Goal: Transaction & Acquisition: Purchase product/service

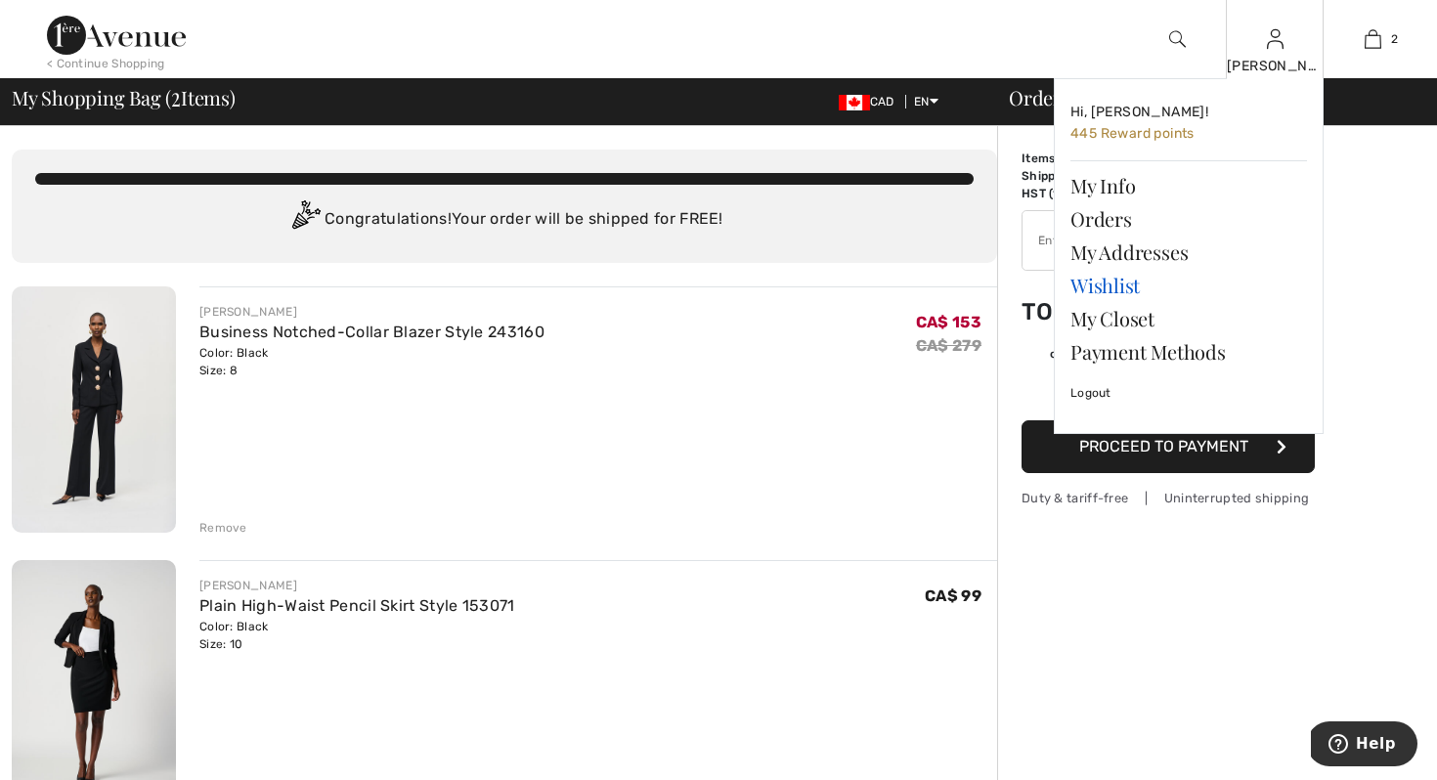
click at [1102, 280] on link "Wishlist" at bounding box center [1189, 285] width 237 height 33
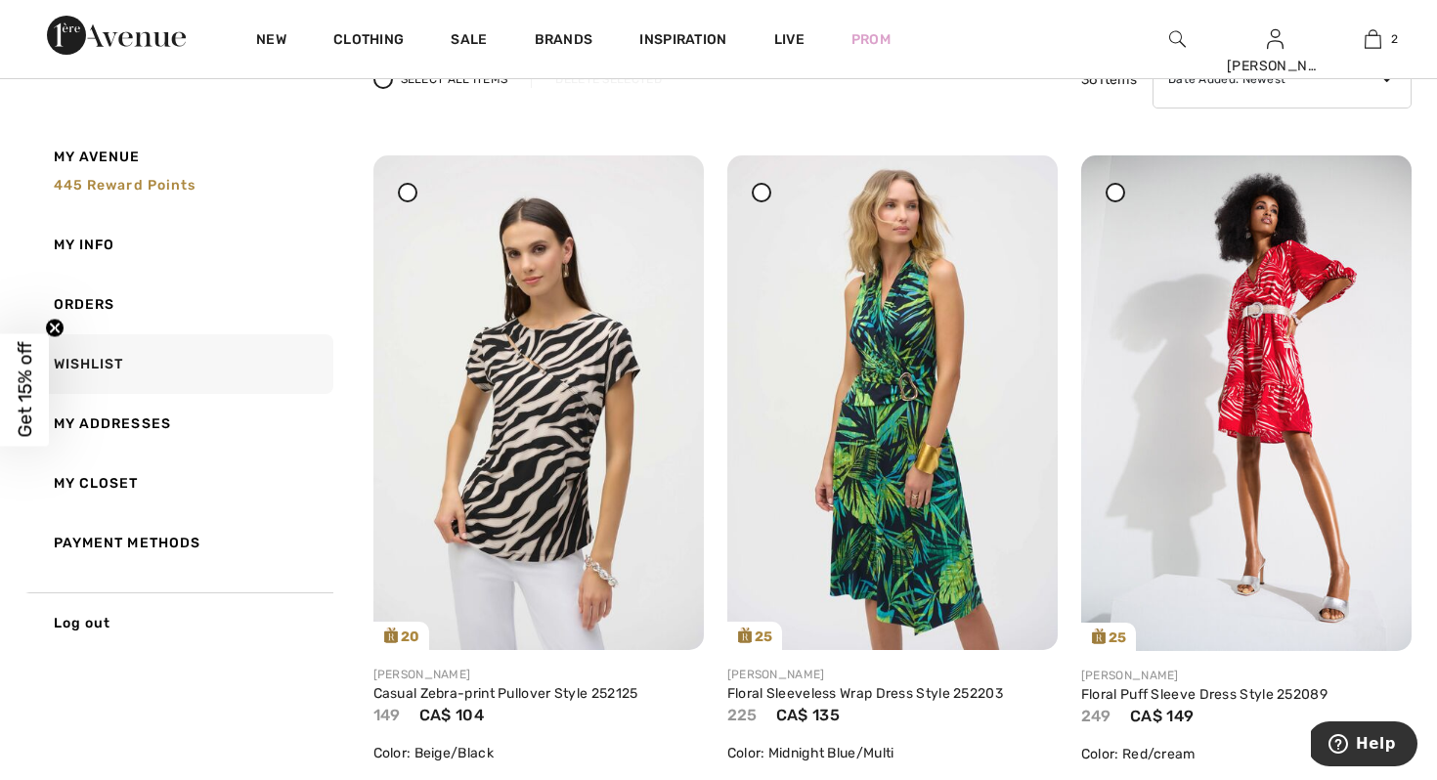
scroll to position [196, 0]
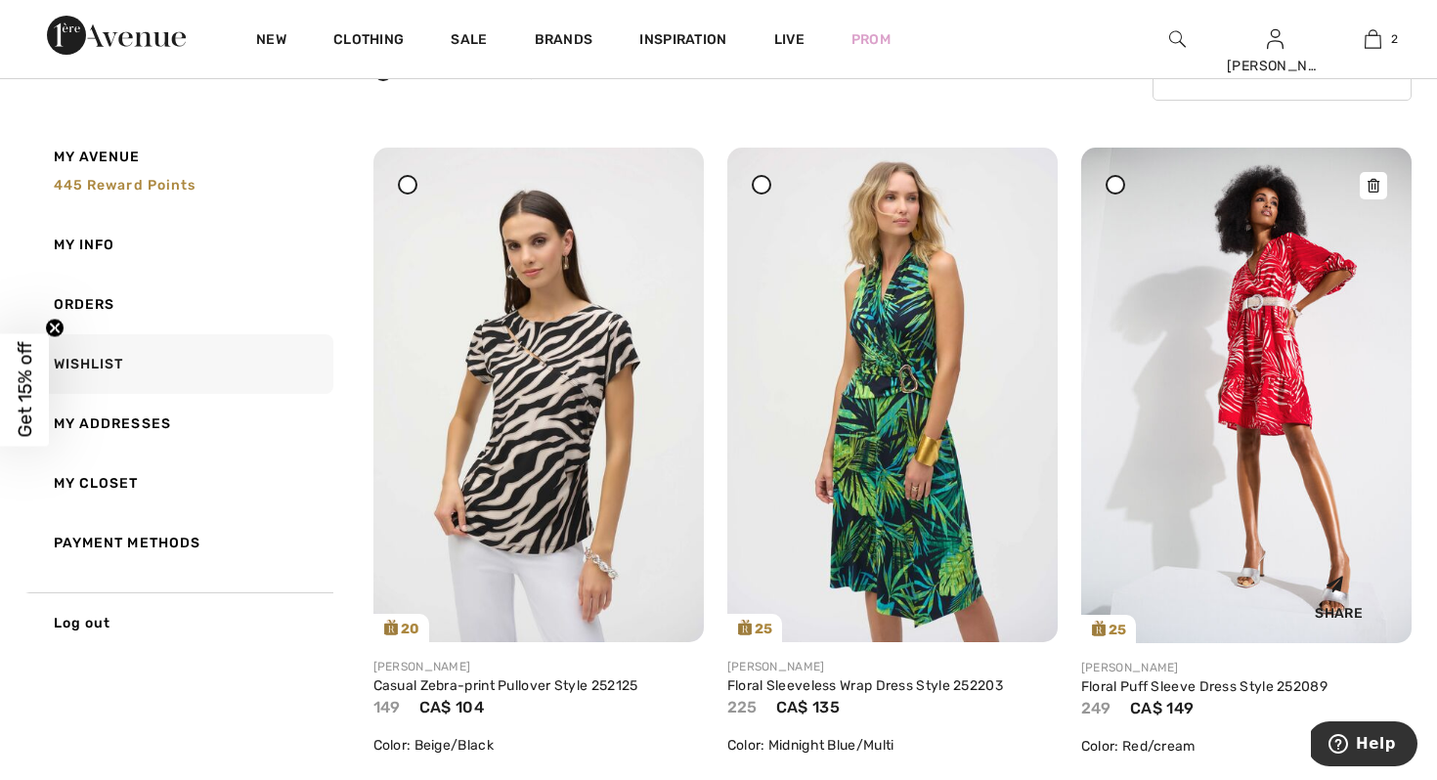
click at [1288, 308] on img at bounding box center [1246, 396] width 330 height 496
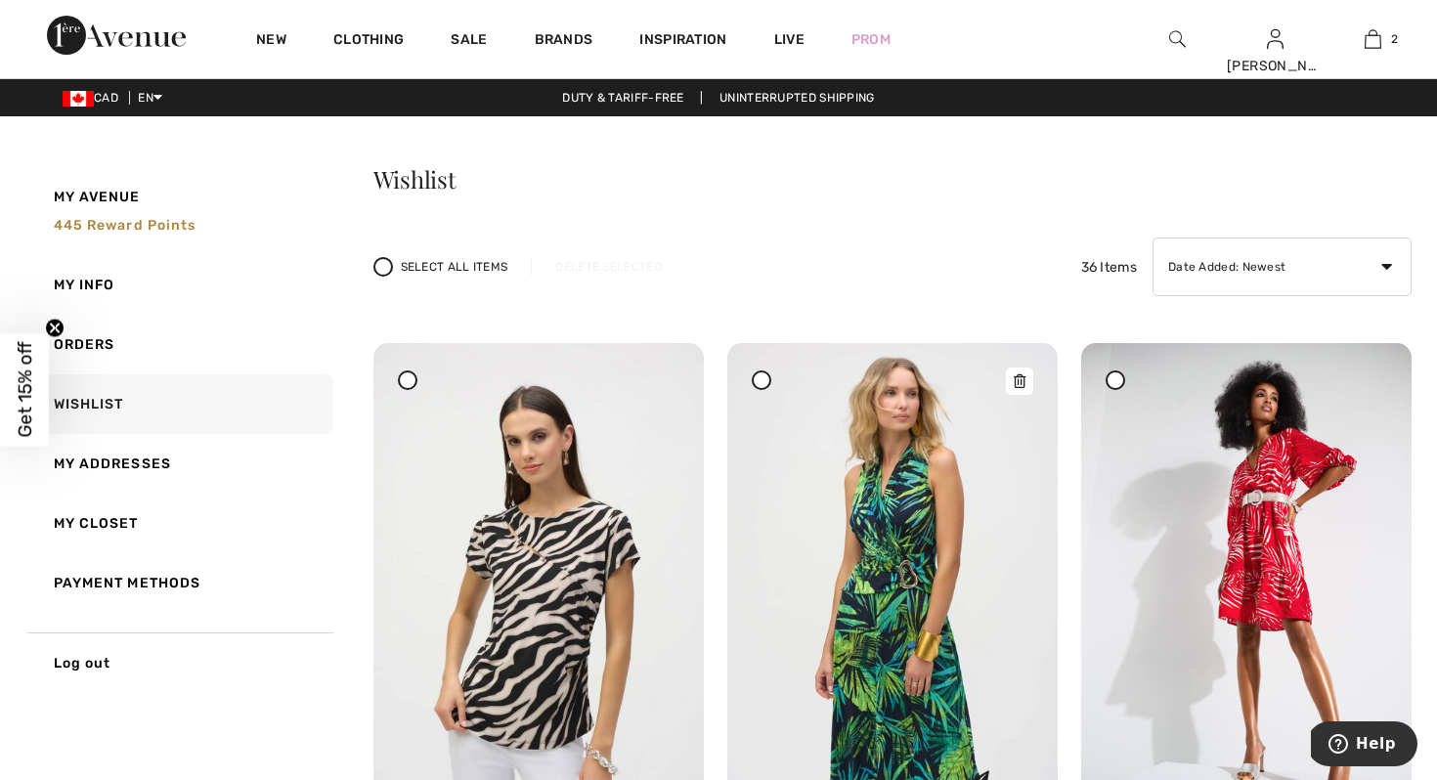
click at [862, 562] on img at bounding box center [892, 590] width 330 height 495
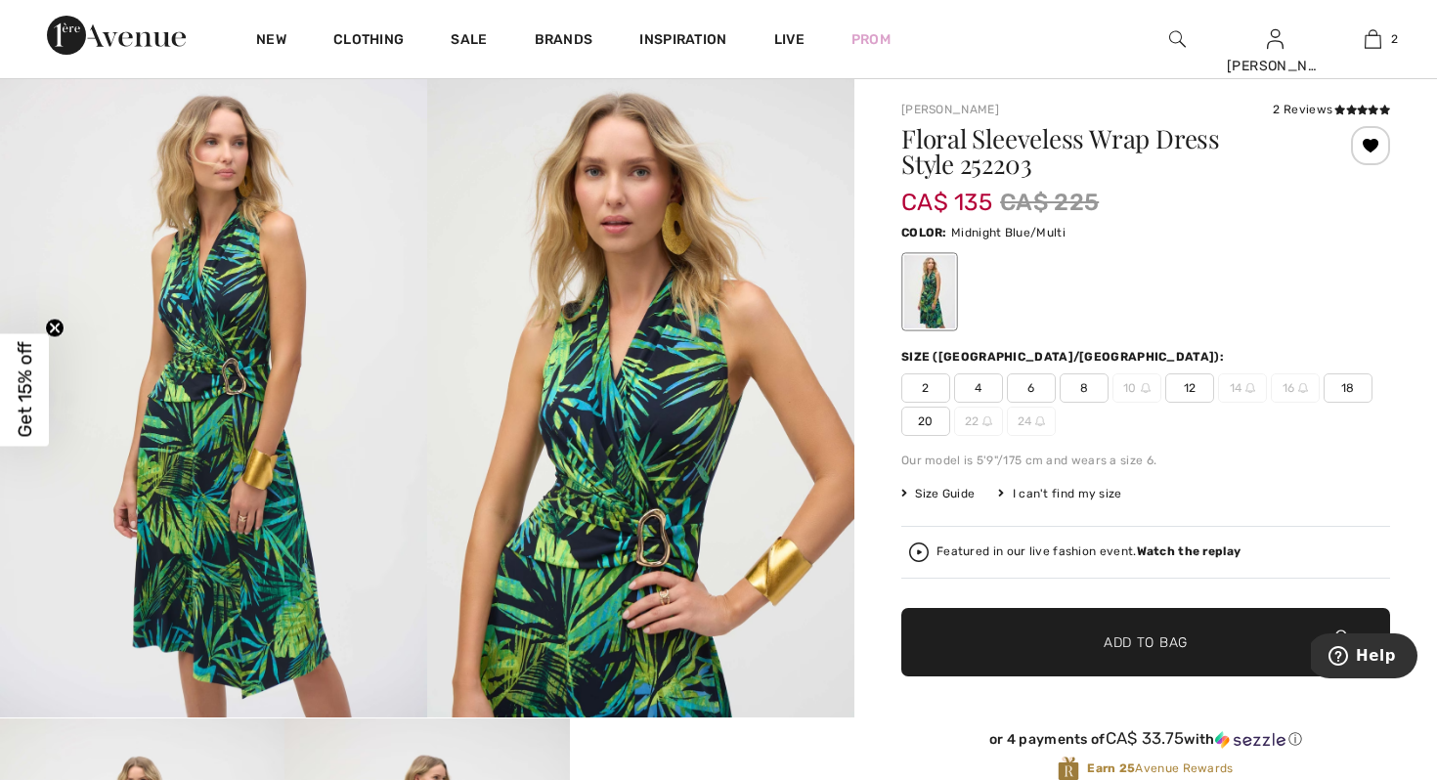
scroll to position [78, 0]
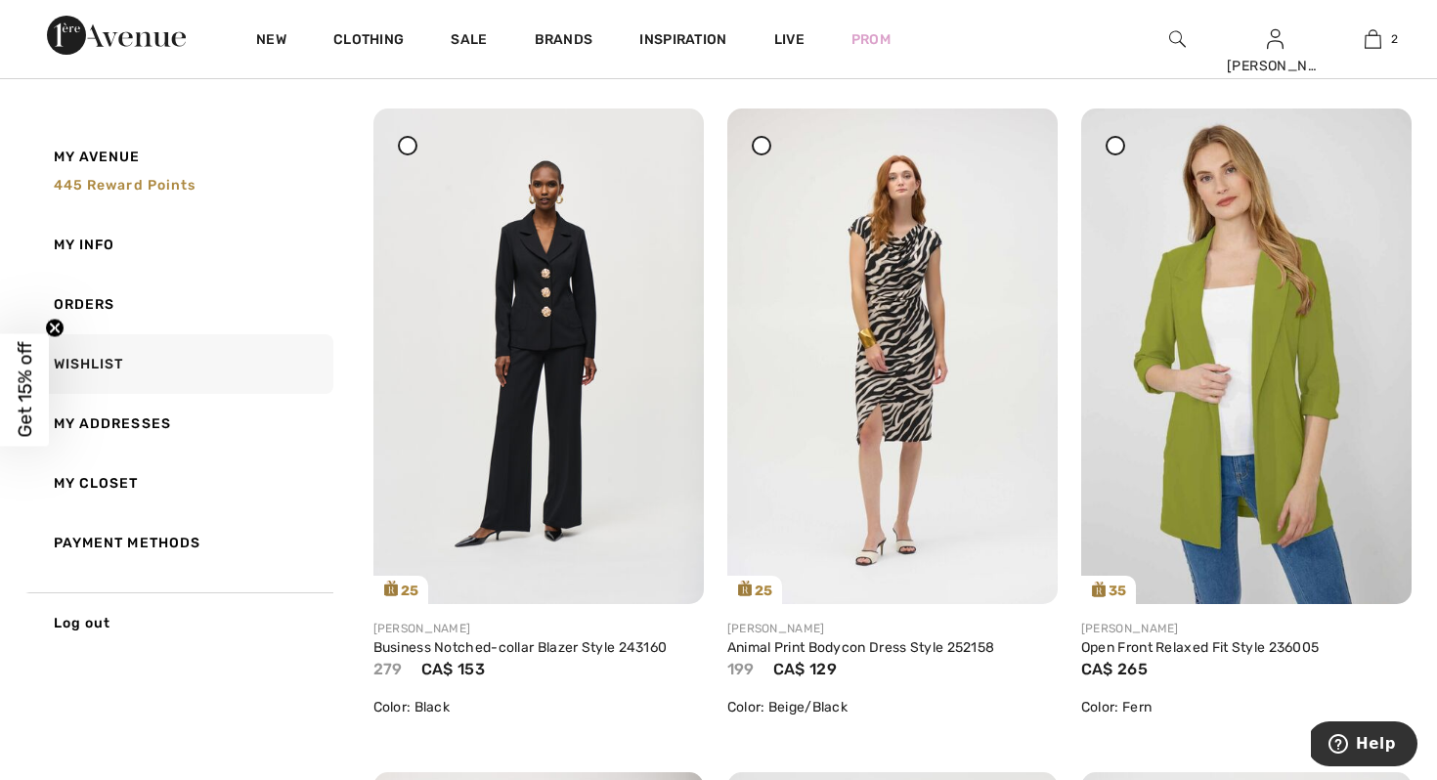
scroll to position [900, 0]
click at [900, 291] on img at bounding box center [892, 355] width 330 height 495
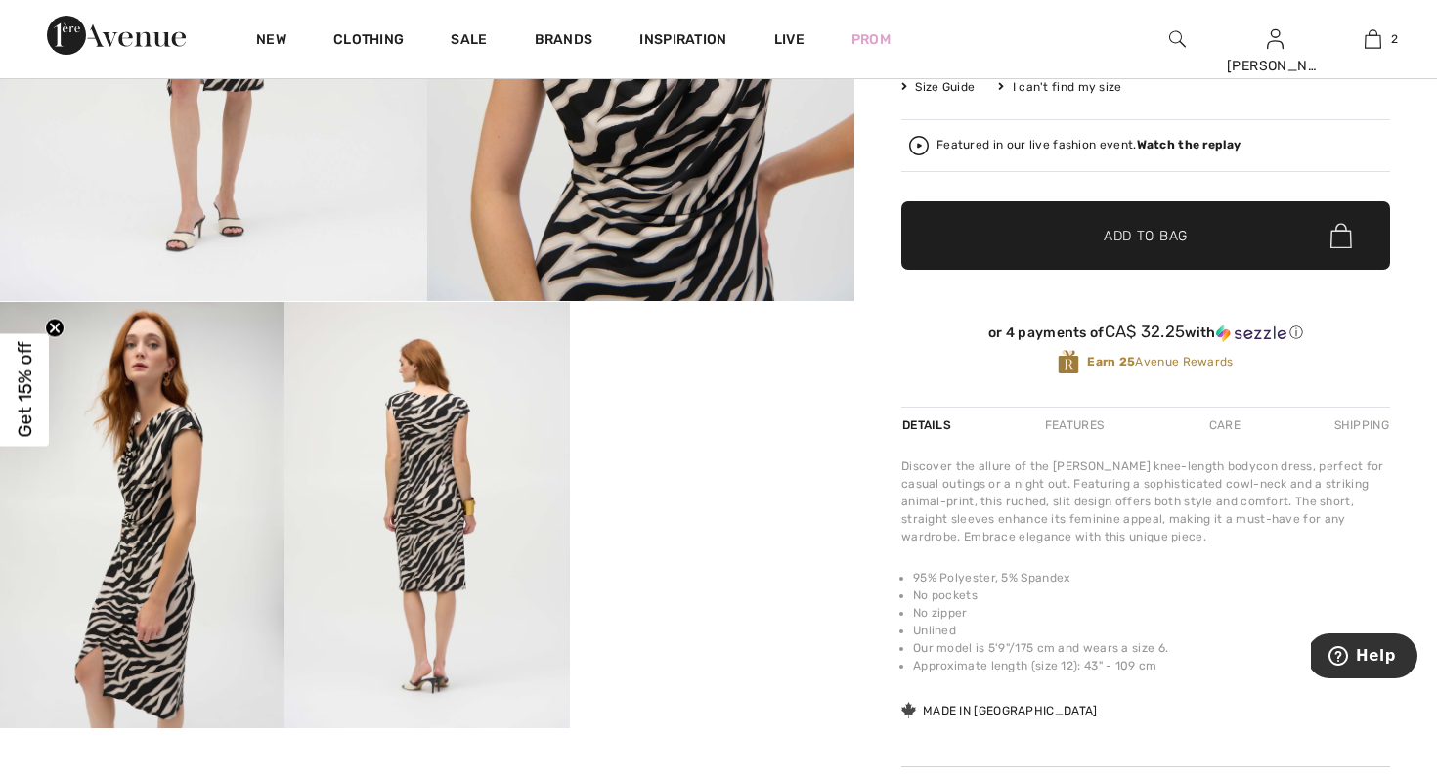
scroll to position [469, 0]
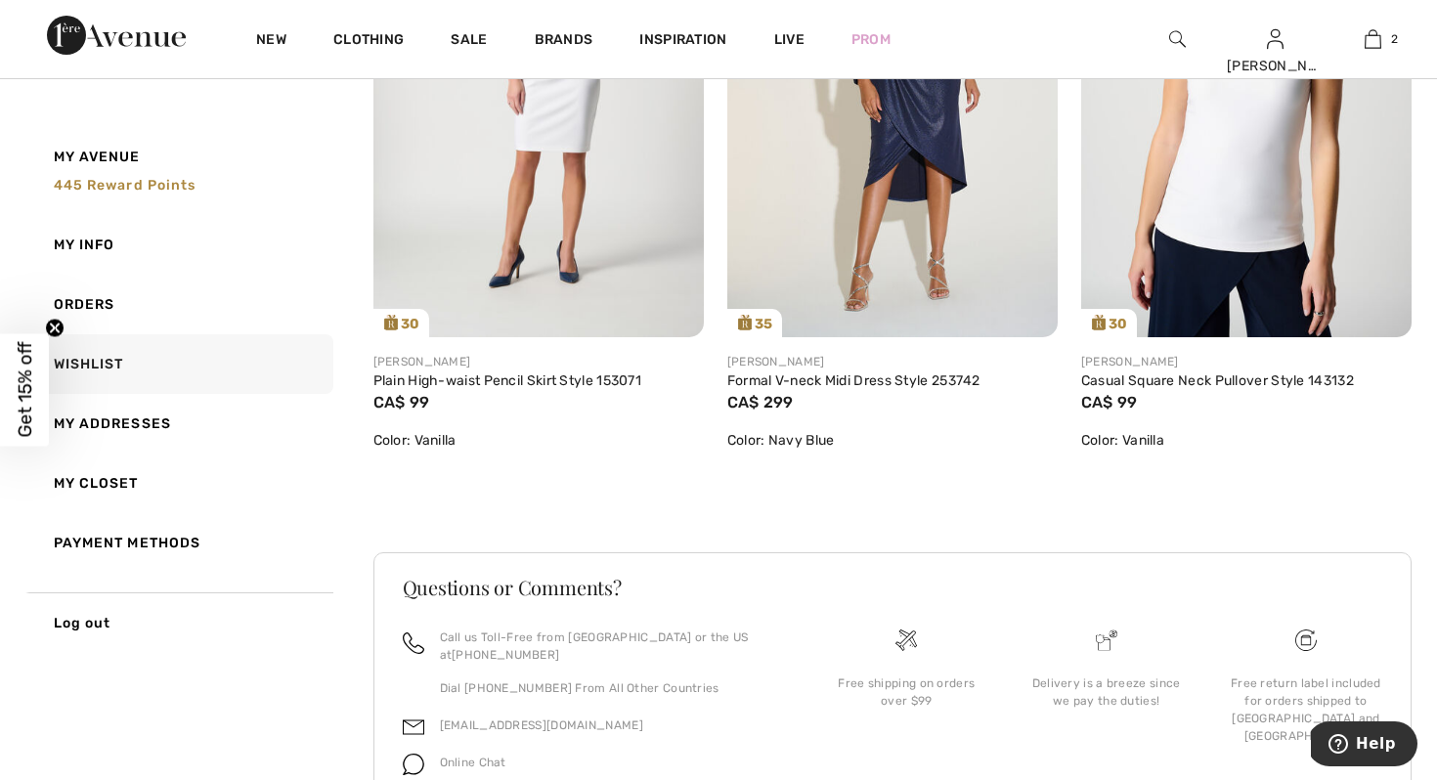
scroll to position [7861, 0]
